Goal: Information Seeking & Learning: Learn about a topic

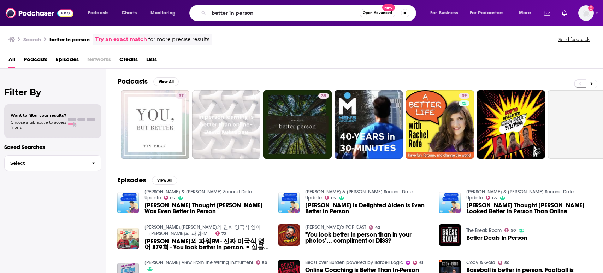
click at [243, 16] on input "better in person" at bounding box center [284, 12] width 151 height 11
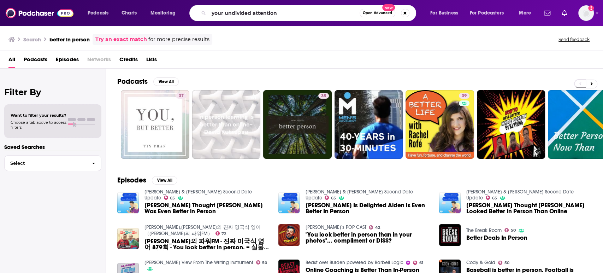
type input "your undivided attention"
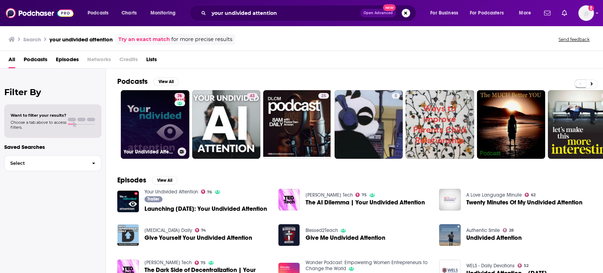
click at [161, 149] on h3 "Your Undivided Attention" at bounding box center [149, 152] width 51 height 6
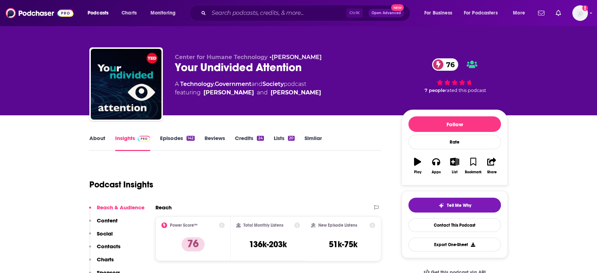
click at [97, 140] on link "About" at bounding box center [97, 143] width 16 height 16
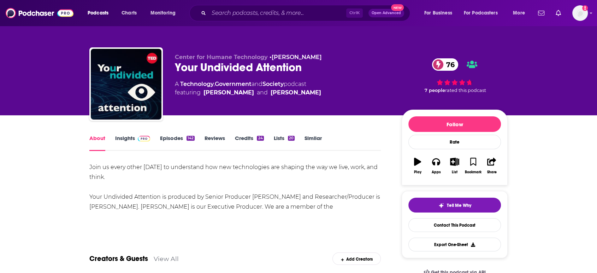
click at [129, 139] on link "Insights" at bounding box center [132, 143] width 35 height 16
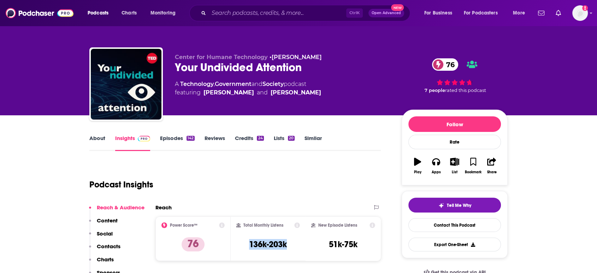
drag, startPoint x: 288, startPoint y: 242, endPoint x: 243, endPoint y: 244, distance: 45.3
click at [243, 244] on div "Total Monthly Listens 136k-203k" at bounding box center [268, 238] width 64 height 33
copy h3 "136k-203k"
click at [101, 142] on link "About" at bounding box center [97, 143] width 16 height 16
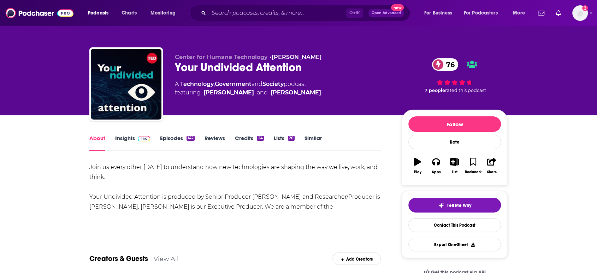
click at [185, 139] on link "Episodes 142" at bounding box center [177, 143] width 35 height 16
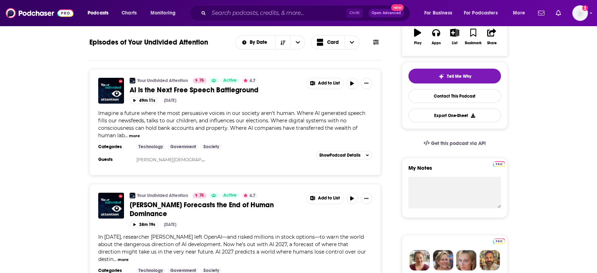
scroll to position [130, 0]
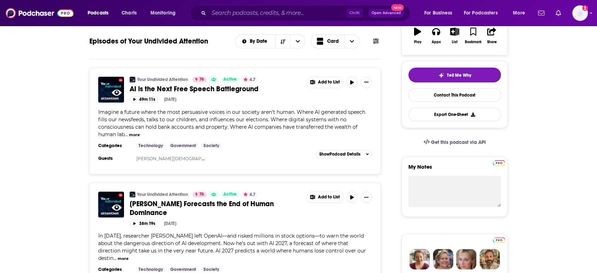
click at [235, 227] on div "Your Undivided Attention 76 Active 4.7 [PERSON_NAME] Forecasts the End of Human…" at bounding box center [235, 229] width 274 height 75
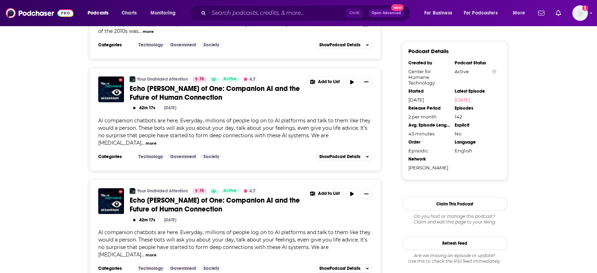
scroll to position [708, 0]
